Goal: Task Accomplishment & Management: Manage account settings

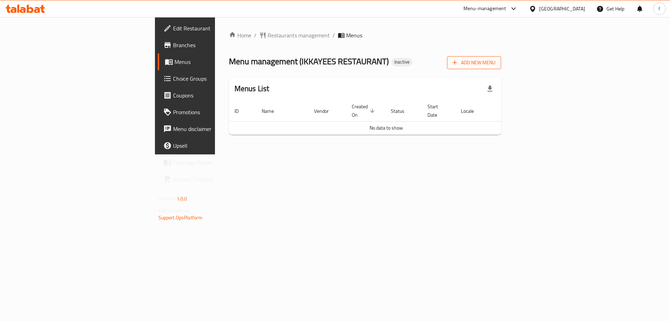
click at [495, 59] on span "Add New Menu" at bounding box center [473, 62] width 43 height 9
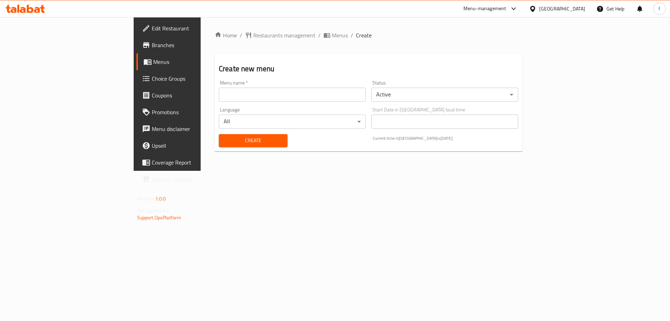
click at [219, 96] on input "text" at bounding box center [292, 95] width 147 height 14
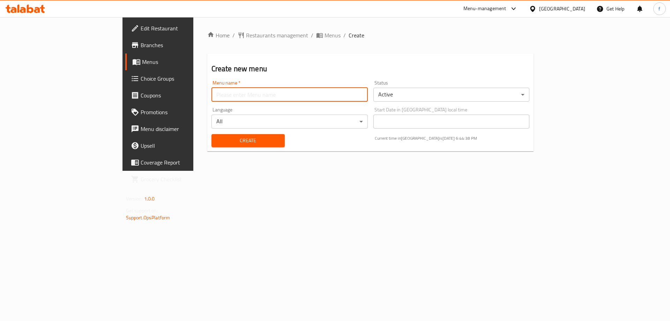
type input "fatma"
click at [227, 138] on span "Create" at bounding box center [248, 140] width 62 height 9
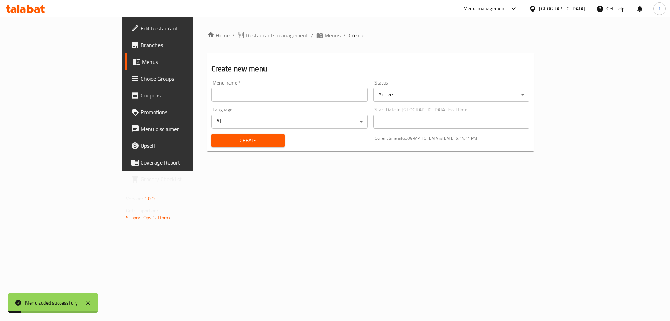
click at [246, 29] on div "Home / Restaurants management / Menus / Create Create new menu Menu name   * Me…" at bounding box center [370, 93] width 354 height 153
click at [324, 35] on span "Menus" at bounding box center [332, 35] width 16 height 8
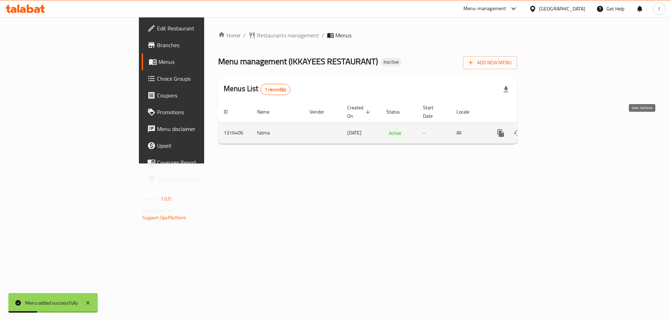
click at [555, 129] on icon "enhanced table" at bounding box center [551, 133] width 8 height 8
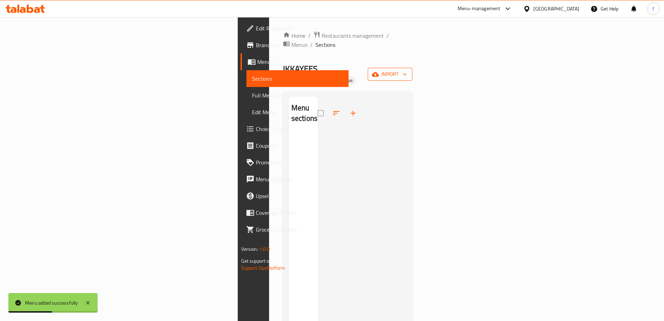
click at [407, 70] on span "import" at bounding box center [390, 74] width 33 height 9
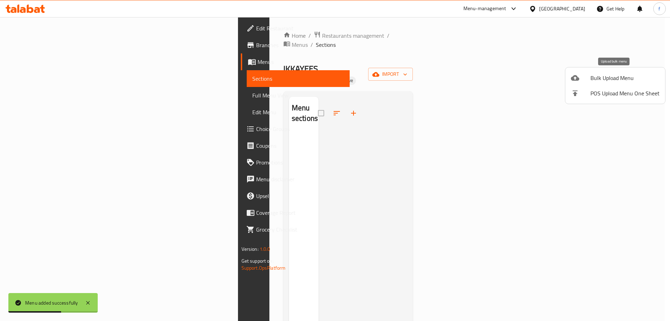
click at [634, 81] on span "Bulk Upload Menu" at bounding box center [624, 78] width 69 height 8
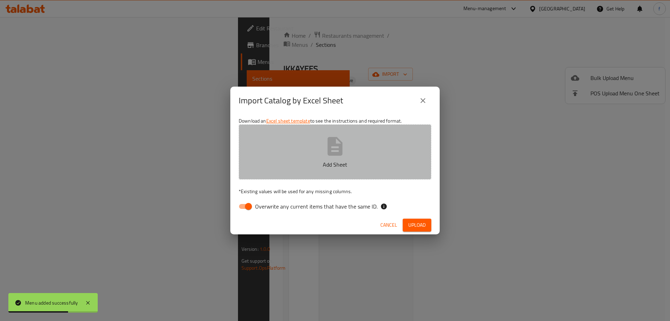
click at [367, 151] on button "Add Sheet" at bounding box center [335, 151] width 193 height 55
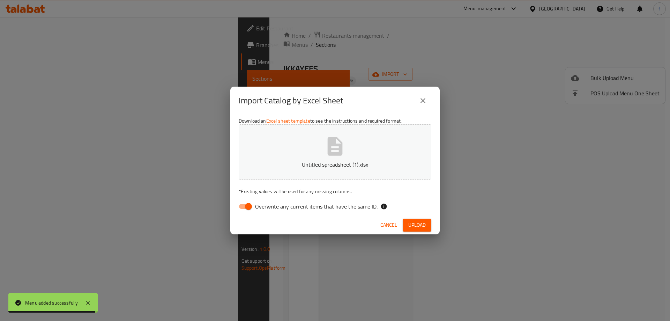
click at [274, 208] on span "Overwrite any current items that have the same ID." at bounding box center [316, 206] width 122 height 8
click at [268, 208] on input "Overwrite any current items that have the same ID." at bounding box center [248, 206] width 40 height 13
checkbox input "false"
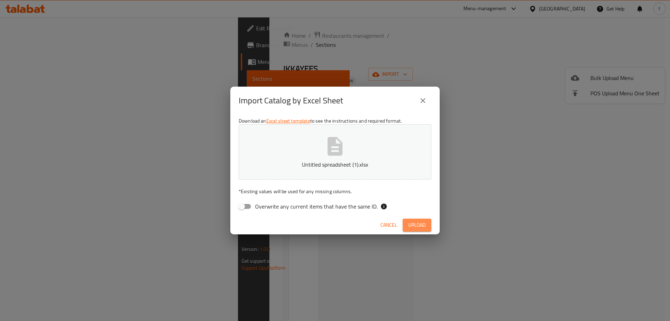
click at [427, 225] on button "Upload" at bounding box center [416, 224] width 29 height 13
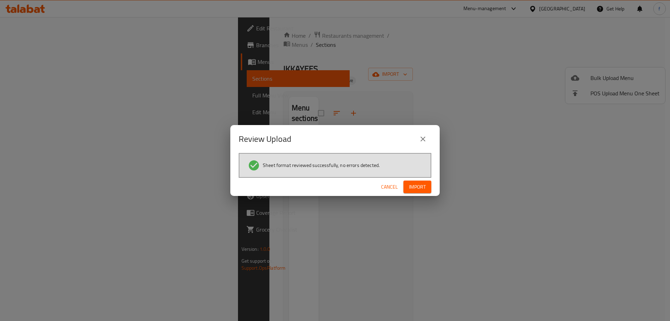
click at [422, 184] on span "Import" at bounding box center [417, 186] width 17 height 9
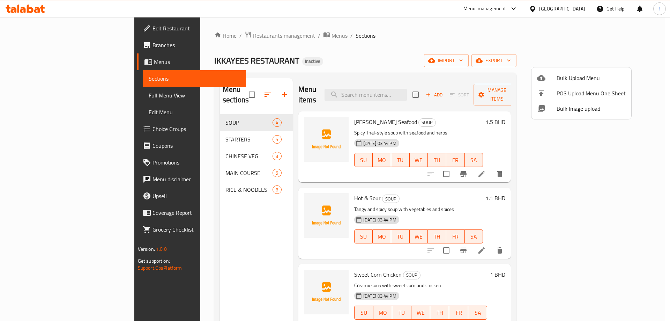
click at [528, 267] on div at bounding box center [335, 160] width 670 height 321
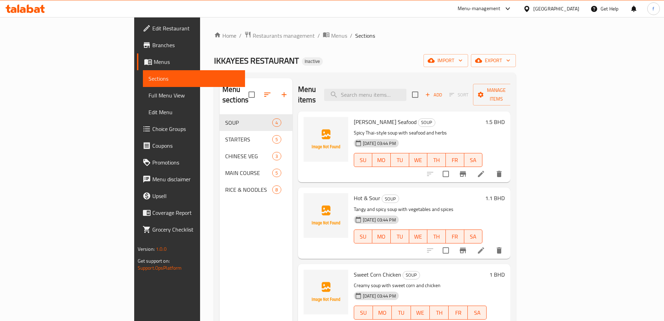
drag, startPoint x: 74, startPoint y: 95, endPoint x: 101, endPoint y: 107, distance: 30.0
click at [149, 95] on span "Full Menu View" at bounding box center [194, 95] width 91 height 8
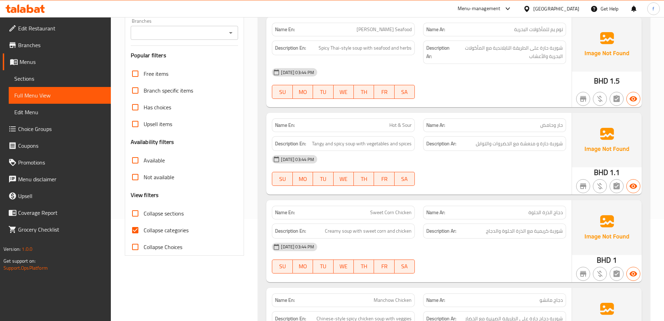
scroll to position [105, 0]
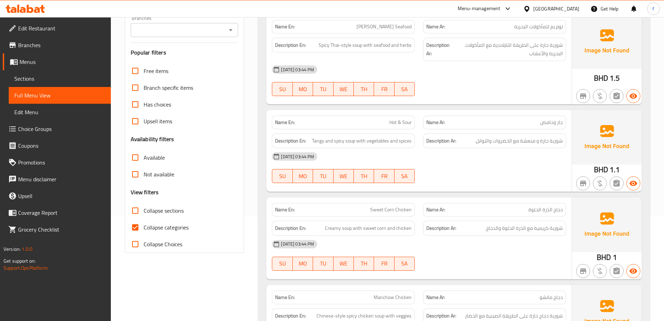
click at [183, 229] on span "Collapse categories" at bounding box center [166, 227] width 45 height 8
click at [144, 229] on input "Collapse categories" at bounding box center [135, 227] width 17 height 17
checkbox input "false"
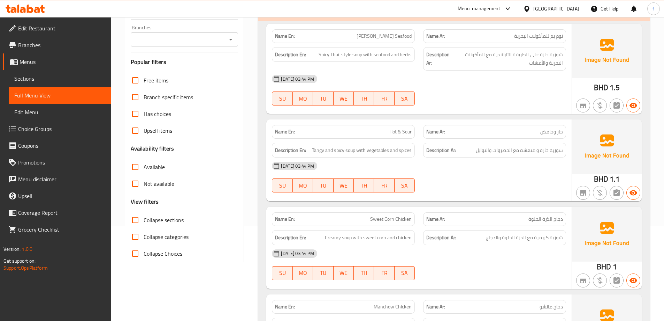
scroll to position [0, 0]
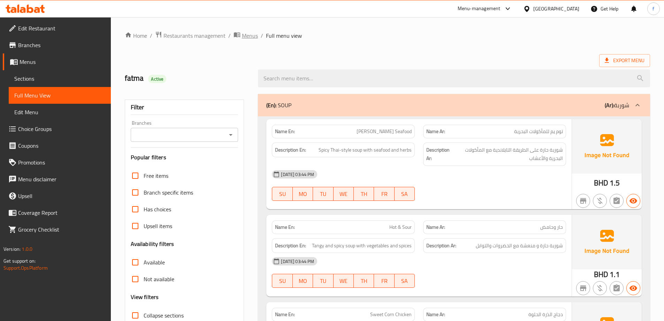
click at [250, 36] on span "Menus" at bounding box center [250, 35] width 16 height 8
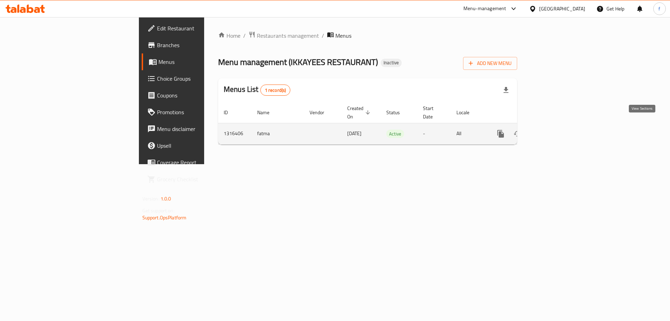
click at [559, 125] on link "enhanced table" at bounding box center [550, 133] width 17 height 17
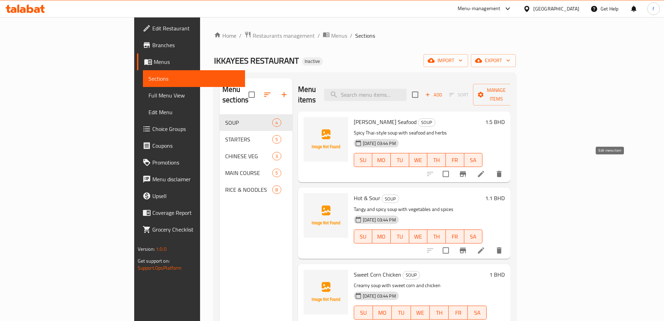
click at [486, 170] on icon at bounding box center [481, 174] width 8 height 8
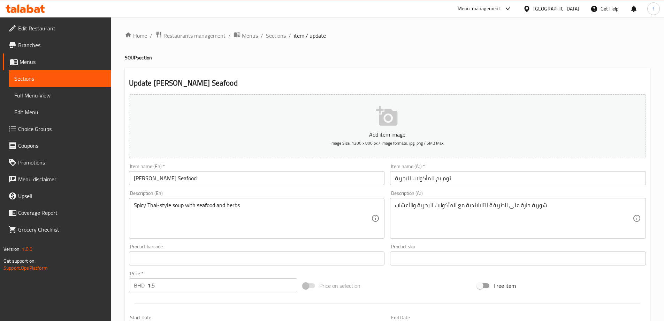
click at [435, 176] on input "توم يم للمأكولات البحرية" at bounding box center [518, 178] width 256 height 14
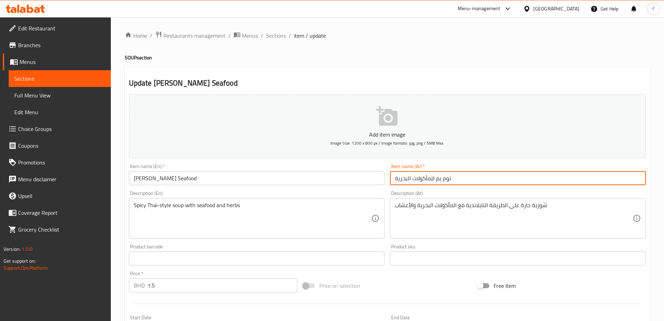
click at [434, 179] on input "توم يم للمأكولات البحرية" at bounding box center [518, 178] width 256 height 14
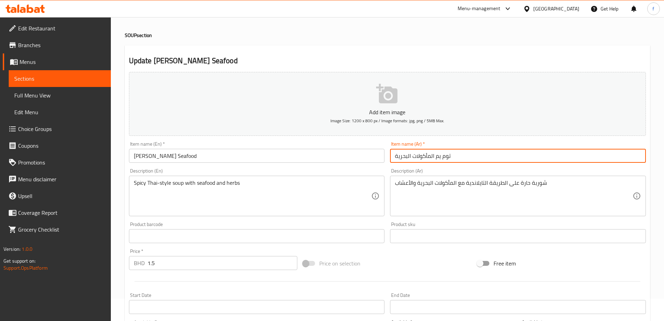
scroll to position [35, 0]
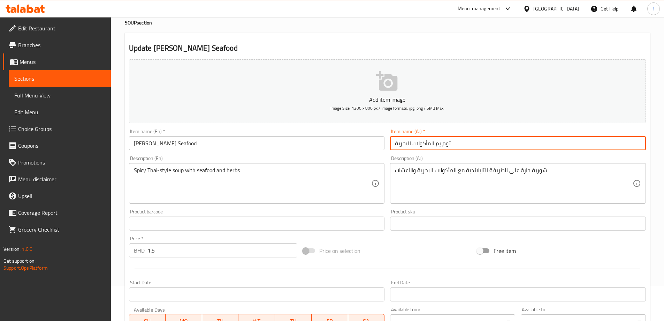
type input "توم يم المأكولات البحرية"
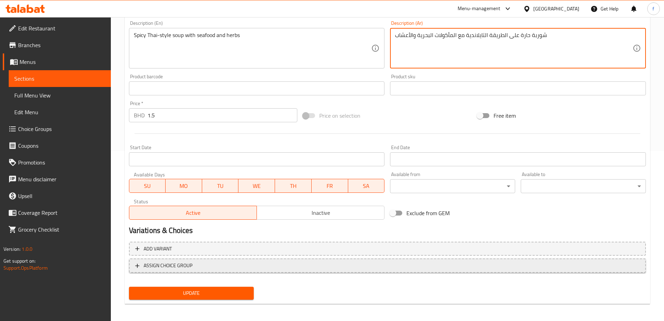
scroll to position [172, 0]
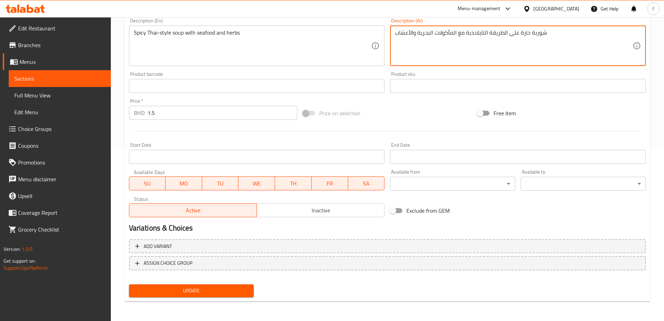
click at [230, 292] on span "Update" at bounding box center [192, 290] width 114 height 9
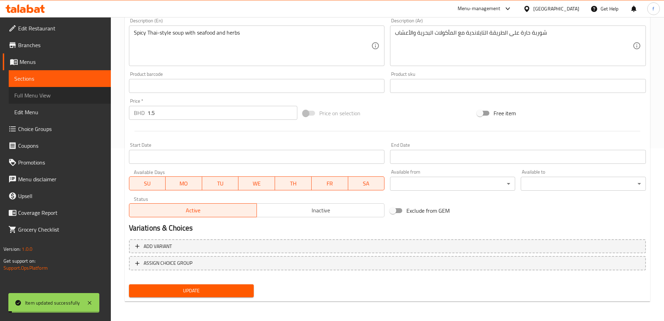
click at [51, 95] on span "Full Menu View" at bounding box center [59, 95] width 91 height 8
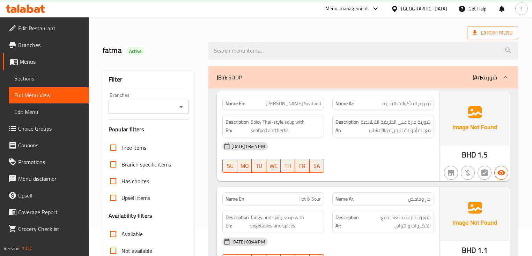
scroll to position [28, 0]
click at [286, 122] on span "Spicy Thai-style soup with seafood and herbs" at bounding box center [285, 126] width 70 height 17
click at [262, 122] on span "Spicy Thai-style soup with seafood and herbs" at bounding box center [285, 126] width 70 height 17
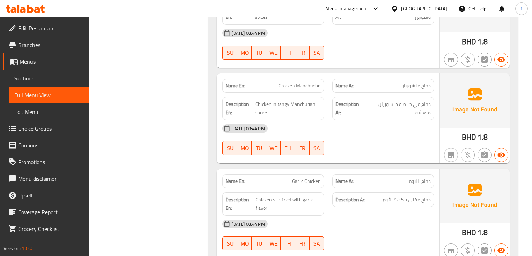
scroll to position [1419, 0]
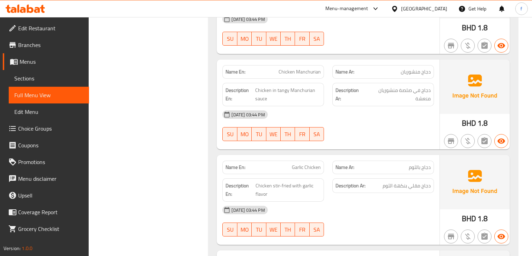
click at [314, 71] on span "Chicken Manchurian" at bounding box center [299, 71] width 42 height 7
click at [314, 68] on span "Chicken Manchurian" at bounding box center [299, 71] width 42 height 7
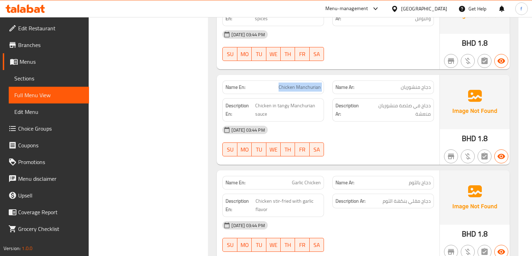
scroll to position [1391, 0]
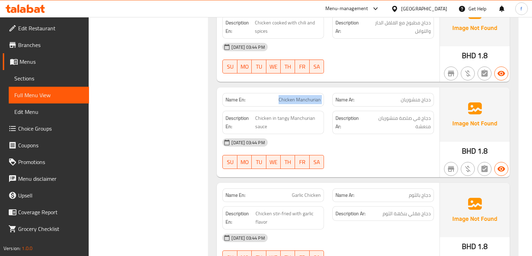
click at [47, 80] on span "Sections" at bounding box center [48, 78] width 69 height 8
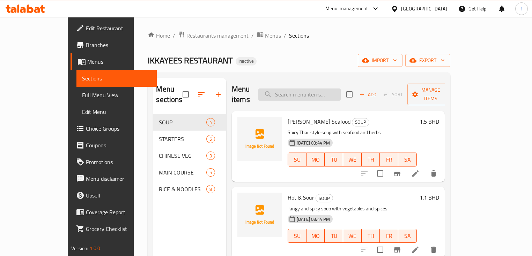
click at [327, 93] on input "search" at bounding box center [299, 95] width 82 height 12
paste input "Chicken Manchurian"
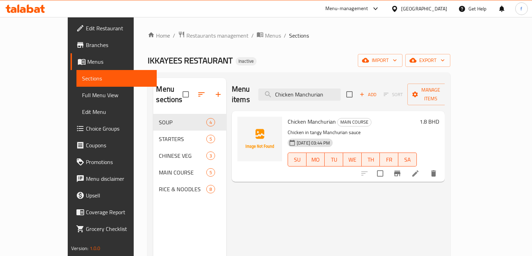
type input "Chicken Manchurian"
click at [425, 167] on li at bounding box center [415, 173] width 20 height 13
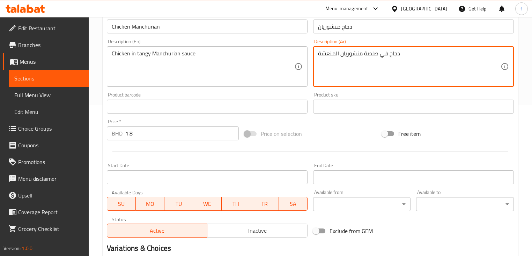
scroll to position [236, 0]
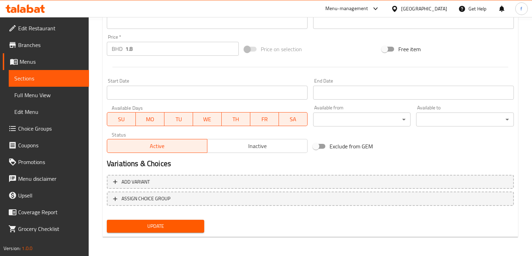
type textarea "دجاج في صلصة منشوريان المنعشة"
click at [191, 226] on span "Update" at bounding box center [155, 226] width 86 height 9
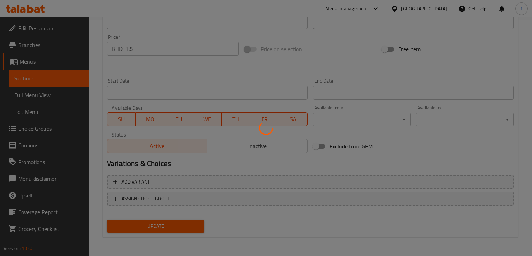
scroll to position [97, 0]
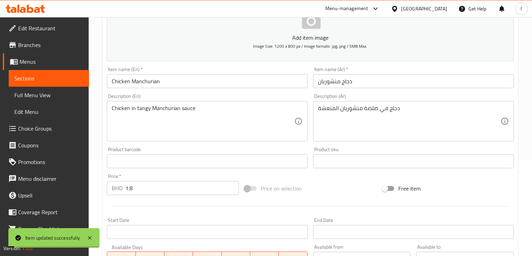
click at [59, 99] on link "Full Menu View" at bounding box center [49, 95] width 80 height 17
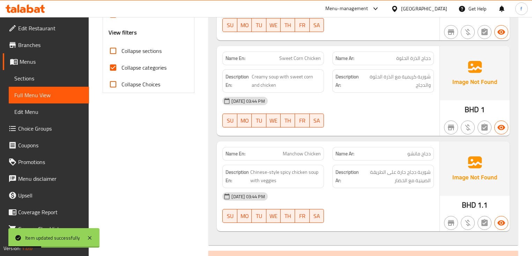
scroll to position [152, 0]
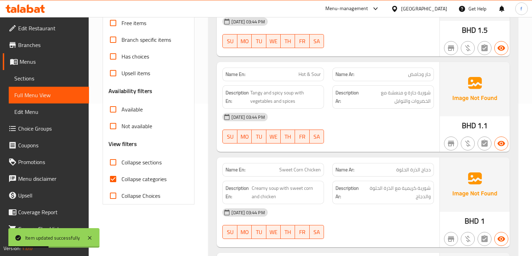
click at [161, 178] on span "Collapse categories" at bounding box center [143, 179] width 45 height 8
click at [121, 178] on input "Collapse categories" at bounding box center [113, 179] width 17 height 17
checkbox input "false"
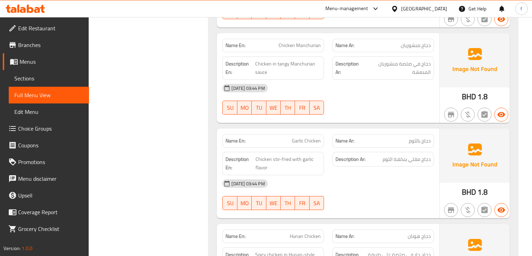
scroll to position [1464, 0]
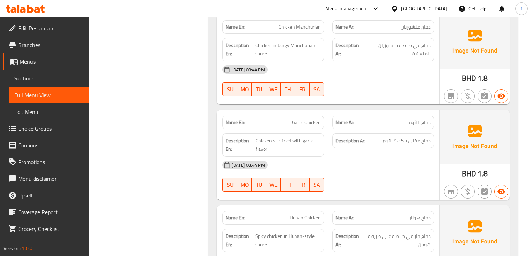
click at [298, 119] on span "Garlic Chicken" at bounding box center [306, 122] width 29 height 7
copy span "Garlic"
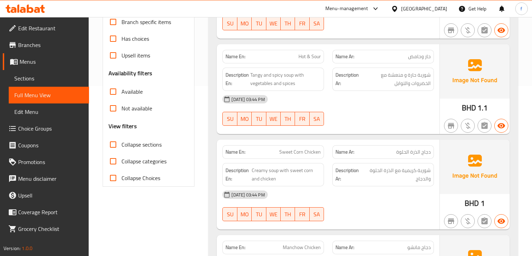
scroll to position [167, 0]
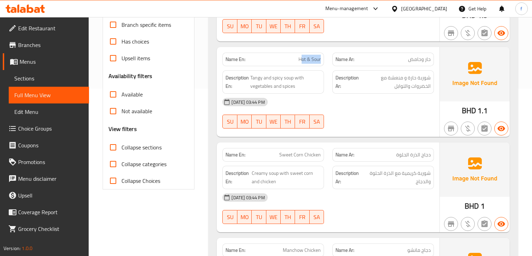
drag, startPoint x: 302, startPoint y: 61, endPoint x: 322, endPoint y: 59, distance: 20.3
click at [322, 59] on div "Name En: Hot & Sour" at bounding box center [272, 60] width 101 height 14
drag, startPoint x: 287, startPoint y: 152, endPoint x: 321, endPoint y: 153, distance: 34.2
click at [321, 153] on div "Name En: Sweet Corn Chicken" at bounding box center [272, 155] width 101 height 14
click at [303, 160] on div "Name En: Sweet Corn Chicken" at bounding box center [272, 155] width 101 height 14
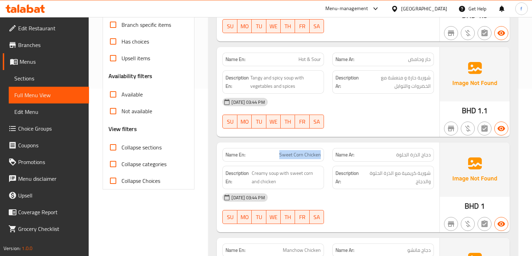
drag, startPoint x: 280, startPoint y: 157, endPoint x: 320, endPoint y: 155, distance: 40.5
click at [320, 155] on p "Name En: Sweet Corn Chicken" at bounding box center [272, 154] width 95 height 7
click at [274, 156] on p "Name En: Sweet Corn Chicken" at bounding box center [272, 154] width 95 height 7
click at [272, 155] on p "Name En: Sweet Corn Chicken" at bounding box center [272, 154] width 95 height 7
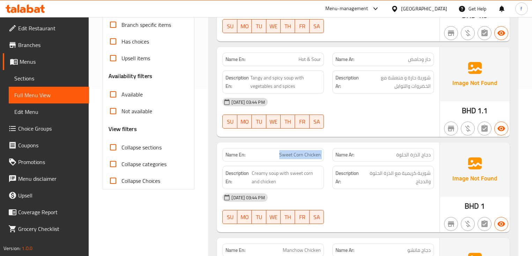
click at [272, 155] on p "Name En: Sweet Corn Chicken" at bounding box center [272, 154] width 95 height 7
click at [273, 155] on p "Name En: Sweet Corn Chicken" at bounding box center [272, 154] width 95 height 7
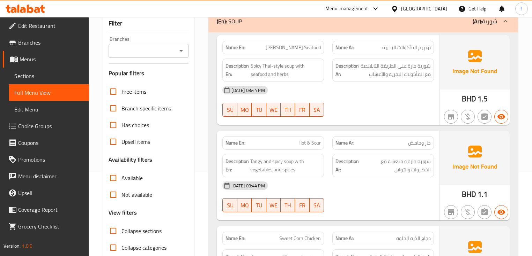
scroll to position [0, 0]
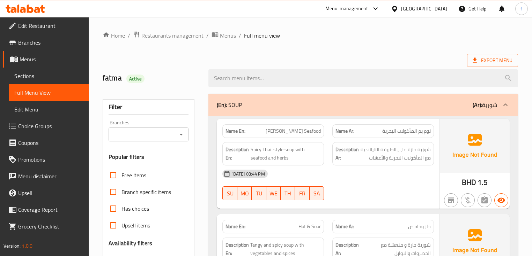
click at [41, 75] on span "Sections" at bounding box center [48, 76] width 69 height 8
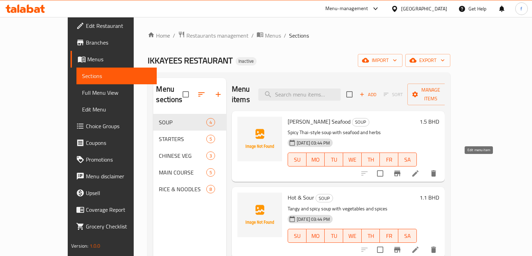
click at [418, 171] on icon at bounding box center [415, 174] width 6 height 6
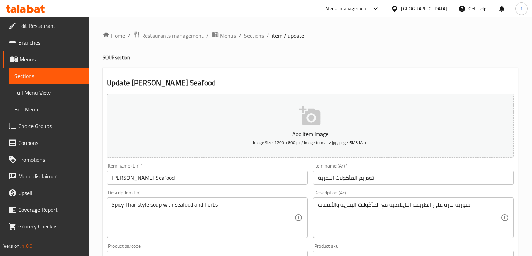
click at [394, 180] on input "توم يم المأكولات البحرية" at bounding box center [413, 178] width 201 height 14
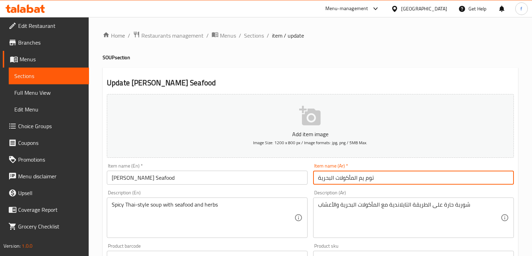
click at [315, 177] on input "توم يم المأكولات البحرية" at bounding box center [413, 178] width 201 height 14
type input "شوربة توم يم المأكولات البحرية"
click at [113, 180] on input "[PERSON_NAME] Seafood" at bounding box center [207, 178] width 201 height 14
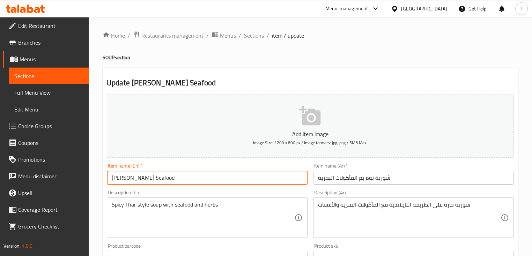
click at [166, 181] on input "[PERSON_NAME] Seafood" at bounding box center [207, 178] width 201 height 14
type input "[PERSON_NAME] Seafood soup"
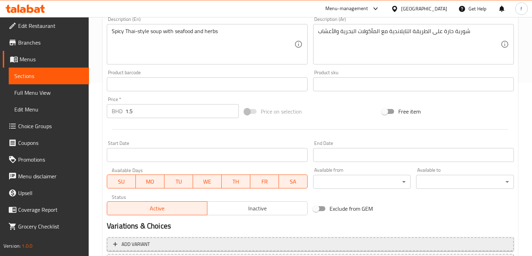
scroll to position [236, 0]
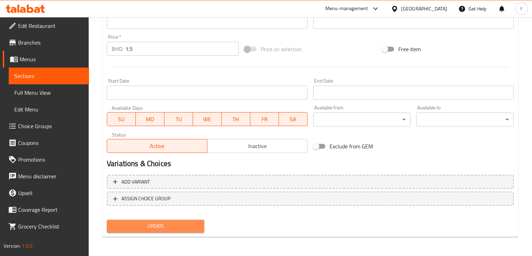
drag, startPoint x: 188, startPoint y: 230, endPoint x: 190, endPoint y: 236, distance: 6.0
click at [188, 230] on span "Update" at bounding box center [155, 226] width 86 height 9
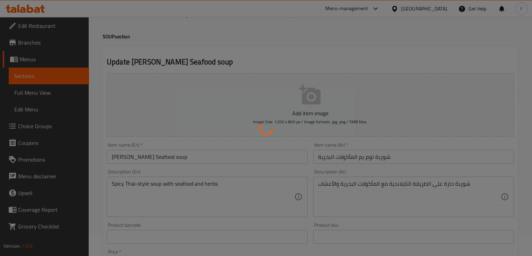
scroll to position [0, 0]
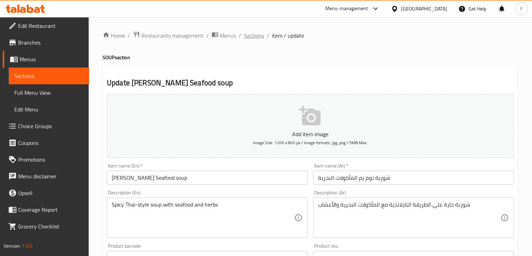
click at [259, 34] on span "Sections" at bounding box center [254, 35] width 20 height 8
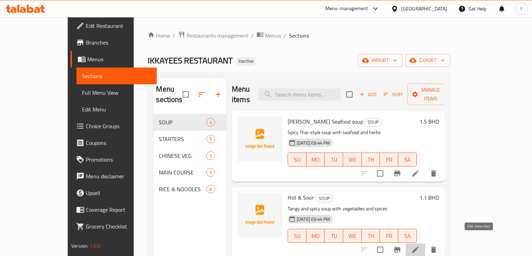
click at [419, 246] on icon at bounding box center [415, 250] width 8 height 8
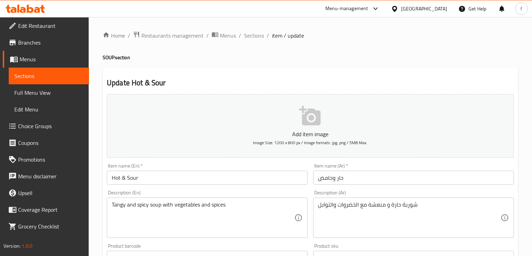
click at [166, 186] on div "Item name (En)   * Hot & Sour Item name (En) *" at bounding box center [207, 174] width 206 height 27
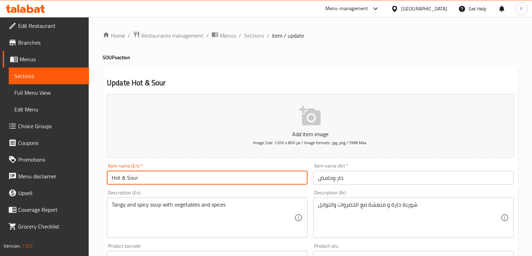
click at [169, 178] on input "Hot & Sour" at bounding box center [207, 178] width 201 height 14
type input "Hot & Sour soup"
click at [315, 179] on input "حار وحامض" at bounding box center [413, 178] width 201 height 14
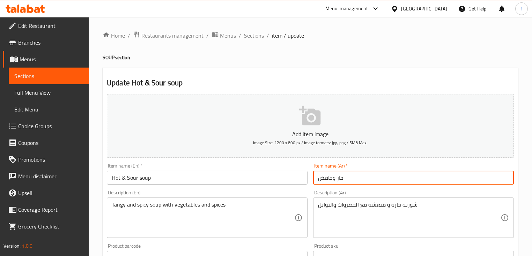
click at [325, 180] on input "حار وحامض" at bounding box center [413, 178] width 201 height 14
type input "a"
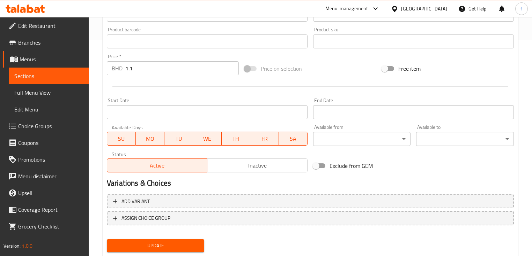
scroll to position [236, 0]
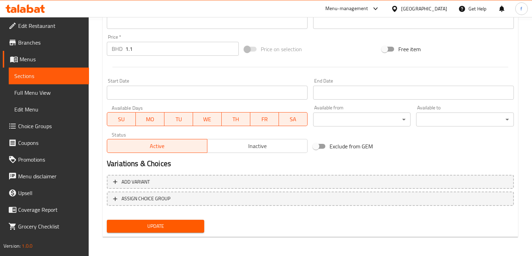
type input "شوربة هوت اند ساور"
click at [179, 228] on span "Update" at bounding box center [155, 226] width 86 height 9
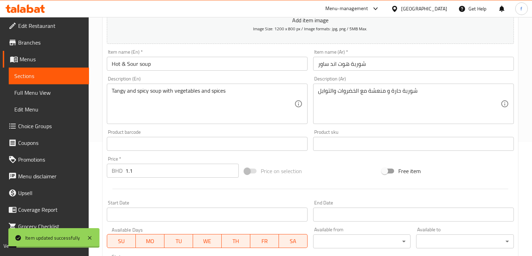
scroll to position [13, 0]
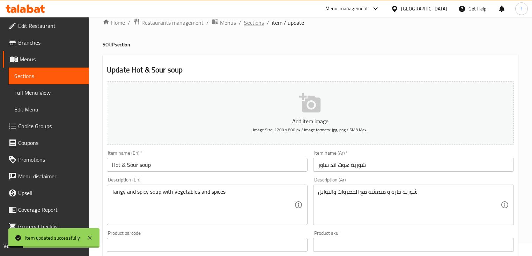
click at [258, 24] on span "Sections" at bounding box center [254, 22] width 20 height 8
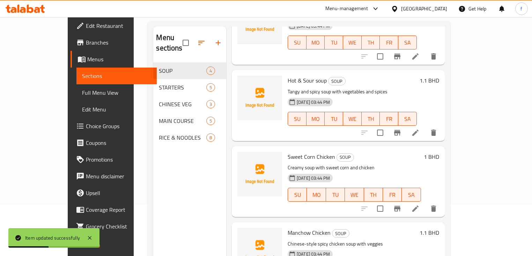
scroll to position [69, 0]
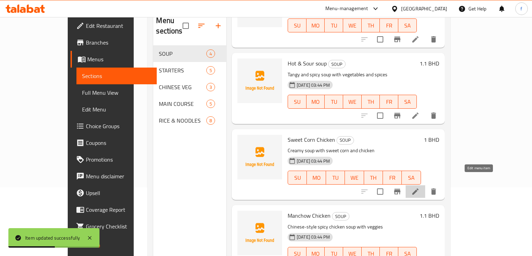
click at [419, 188] on icon at bounding box center [415, 192] width 8 height 8
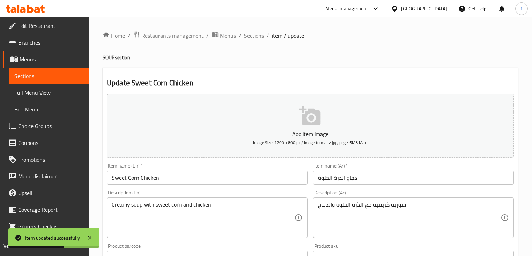
click at [184, 177] on input "Sweet Corn Chicken" at bounding box center [207, 178] width 201 height 14
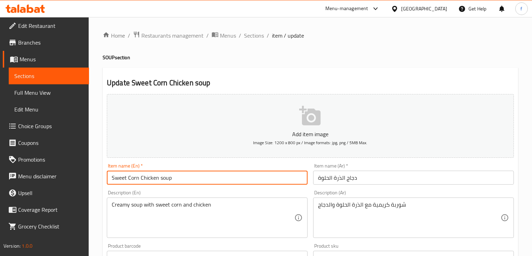
type input "Sweet Corn Chicken soup"
click at [316, 179] on input "دجاج الذرة الحلوة" at bounding box center [413, 178] width 201 height 14
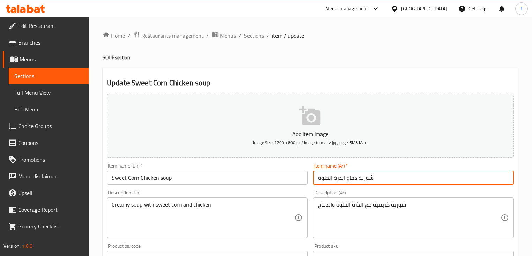
scroll to position [223, 0]
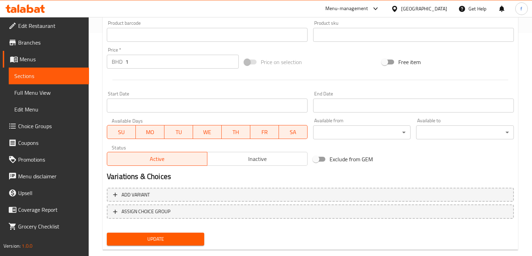
type input "شوربة دجاج الذرة الحلوة"
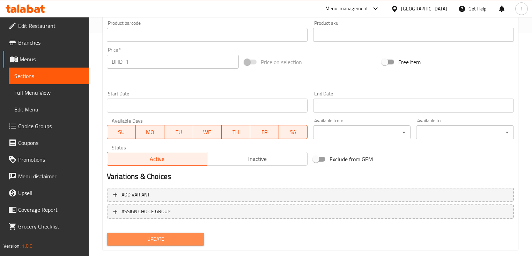
click at [195, 239] on span "Update" at bounding box center [155, 239] width 86 height 9
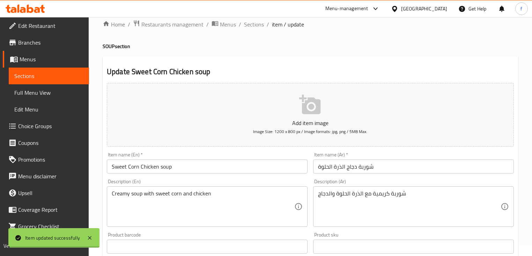
scroll to position [0, 0]
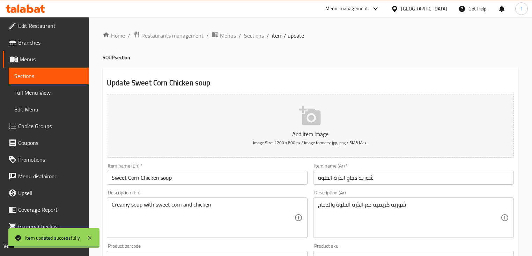
click at [262, 38] on span "Sections" at bounding box center [254, 35] width 20 height 8
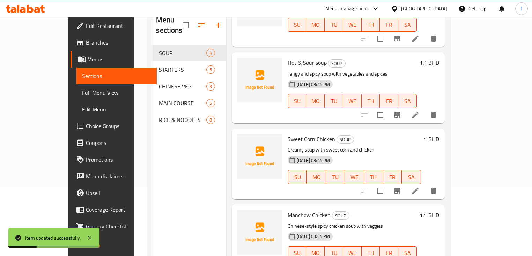
scroll to position [98, 0]
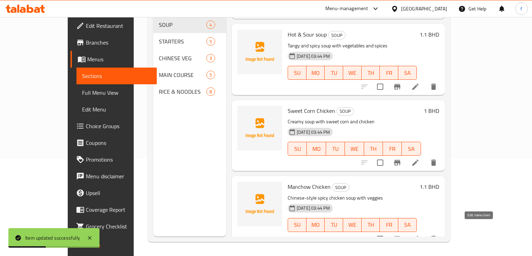
click at [419, 235] on icon at bounding box center [415, 239] width 8 height 8
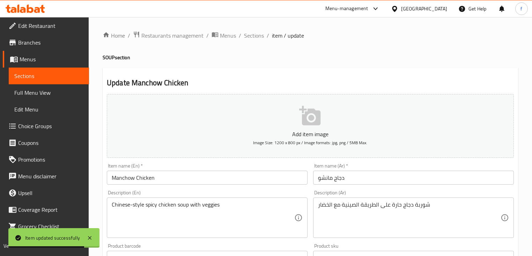
click at [222, 179] on input "Manchow Chicken" at bounding box center [207, 178] width 201 height 14
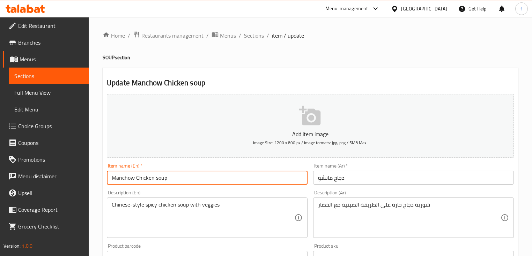
type input "Manchow Chicken soup"
click at [358, 178] on input "دجاج مانشو" at bounding box center [413, 178] width 201 height 14
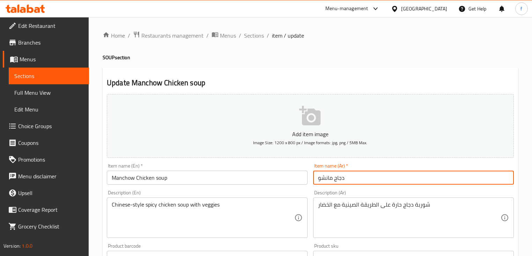
click at [316, 178] on input "دجاج مانشو" at bounding box center [413, 178] width 201 height 14
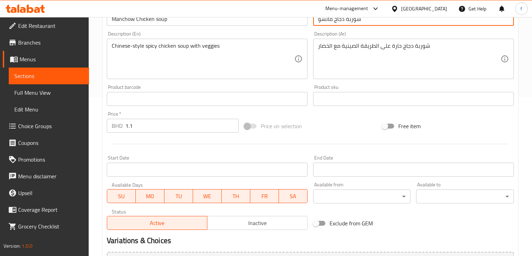
scroll to position [236, 0]
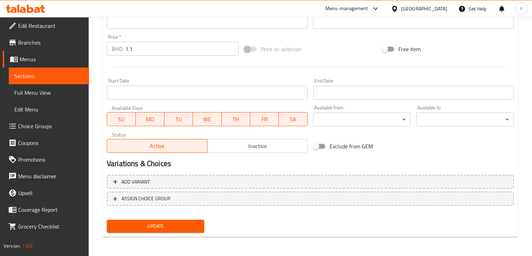
type input "شوربة دجاج مانشو"
click at [192, 225] on span "Update" at bounding box center [155, 226] width 86 height 9
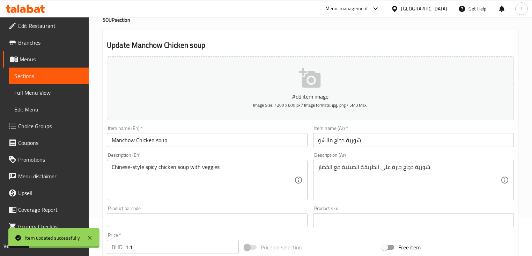
scroll to position [0, 0]
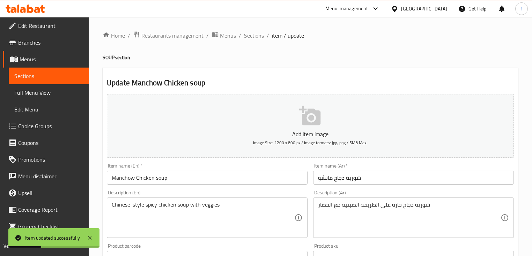
click at [257, 34] on span "Sections" at bounding box center [254, 35] width 20 height 8
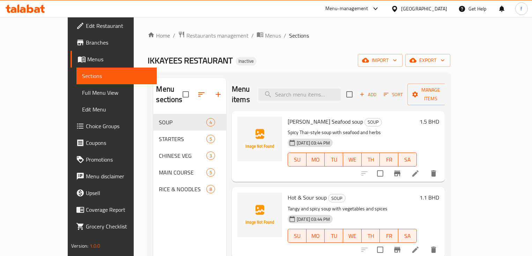
click at [82, 93] on span "Full Menu View" at bounding box center [116, 93] width 69 height 8
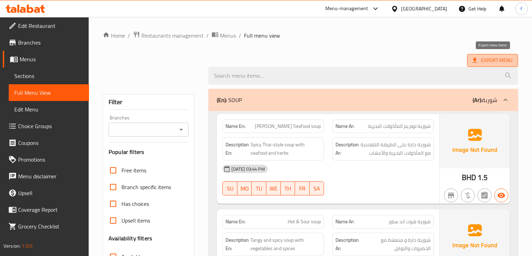
click at [481, 60] on span "Export Menu" at bounding box center [492, 60] width 40 height 9
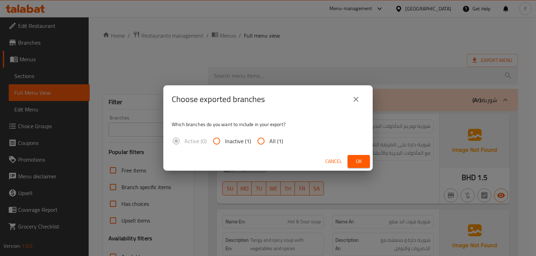
click at [270, 142] on span "All (1)" at bounding box center [276, 141] width 14 height 8
click at [269, 142] on input "All (1)" at bounding box center [261, 141] width 17 height 17
radio input "true"
click at [365, 160] on button "Ok" at bounding box center [358, 161] width 22 height 13
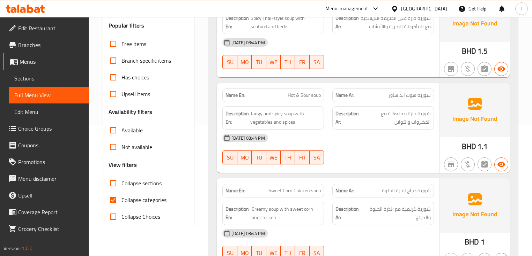
scroll to position [135, 0]
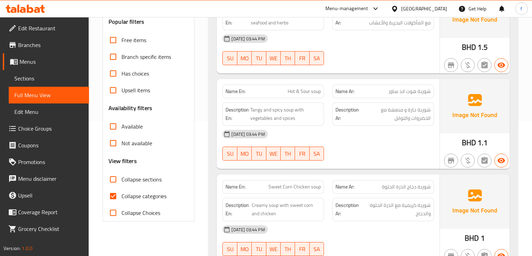
click at [141, 198] on span "Collapse categories" at bounding box center [143, 196] width 45 height 8
click at [121, 198] on input "Collapse categories" at bounding box center [113, 196] width 17 height 17
checkbox input "false"
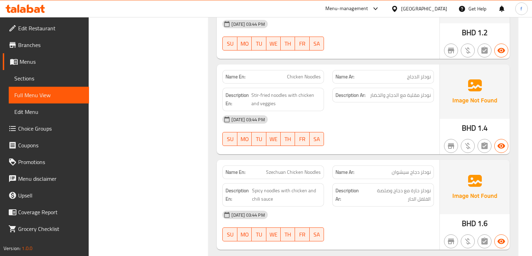
scroll to position [2395, 0]
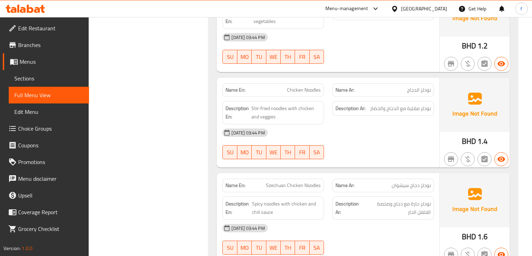
click at [50, 48] on span "Branches" at bounding box center [50, 45] width 65 height 8
